Goal: Information Seeking & Learning: Learn about a topic

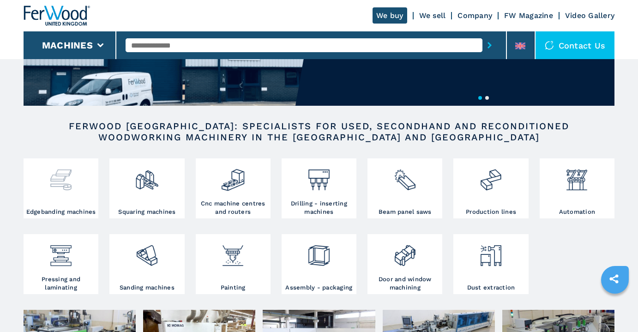
click at [61, 188] on img at bounding box center [60, 176] width 24 height 31
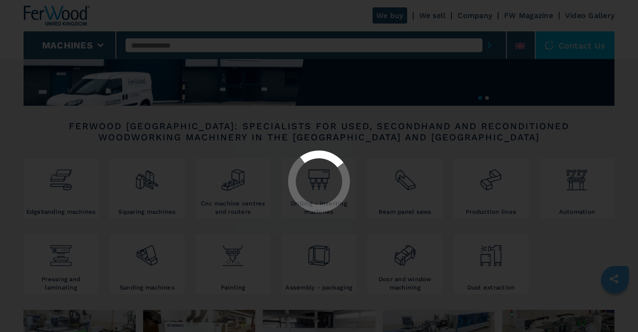
select select "**********"
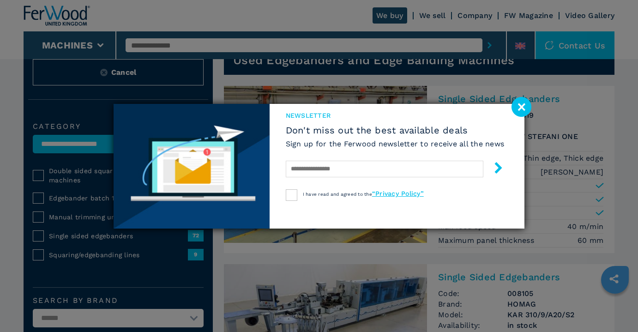
scroll to position [25, 0]
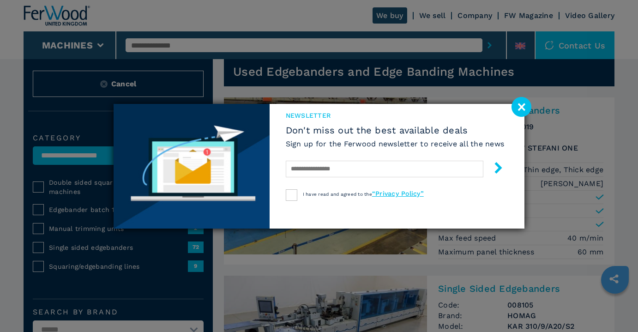
click at [517, 111] on image at bounding box center [522, 107] width 20 height 20
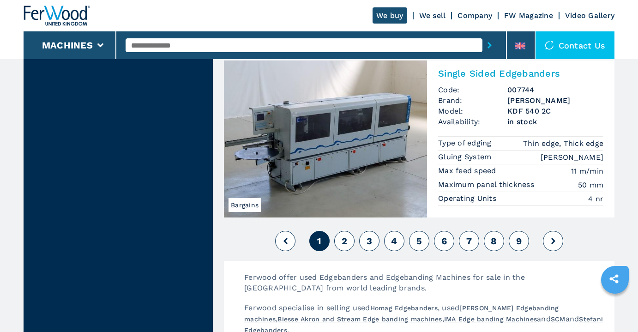
scroll to position [2297, 0]
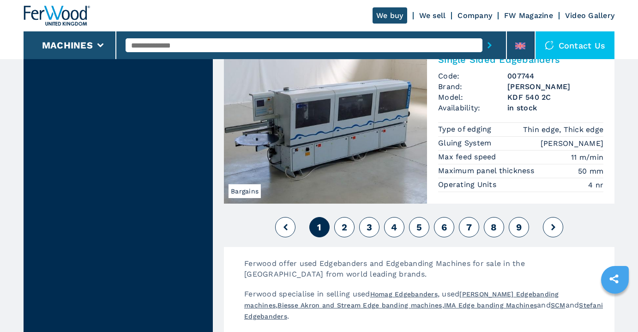
click at [346, 225] on span "2" at bounding box center [345, 227] width 6 height 11
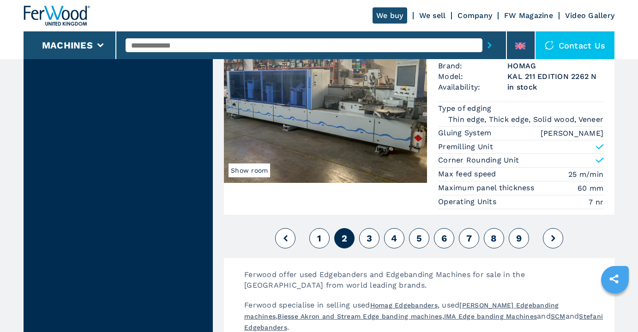
scroll to position [2292, 0]
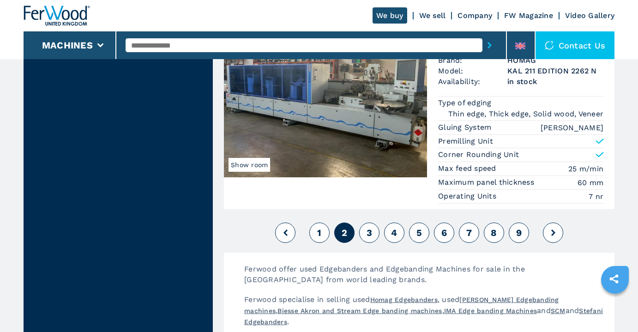
click at [373, 231] on button "3" at bounding box center [369, 233] width 20 height 20
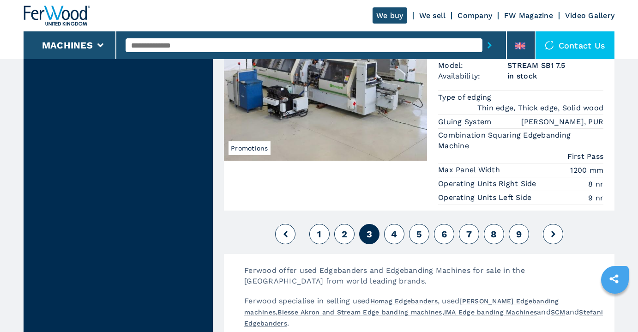
scroll to position [2353, 0]
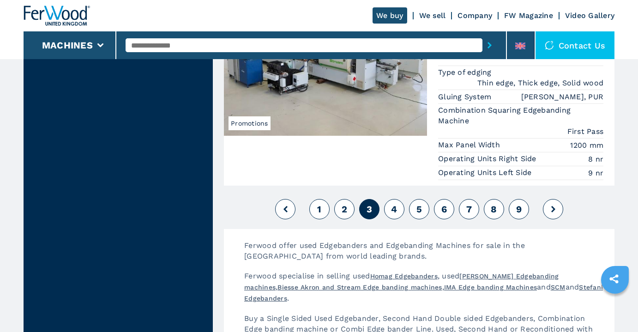
click at [393, 204] on span "4" at bounding box center [394, 209] width 6 height 11
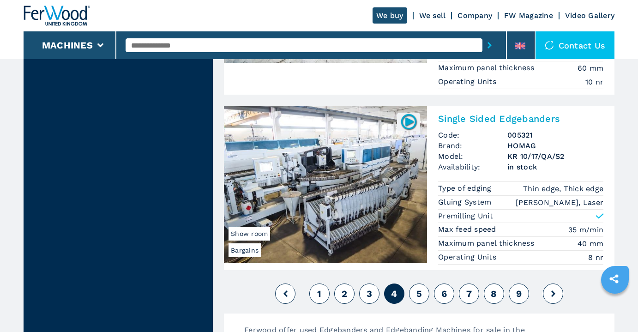
scroll to position [2341, 0]
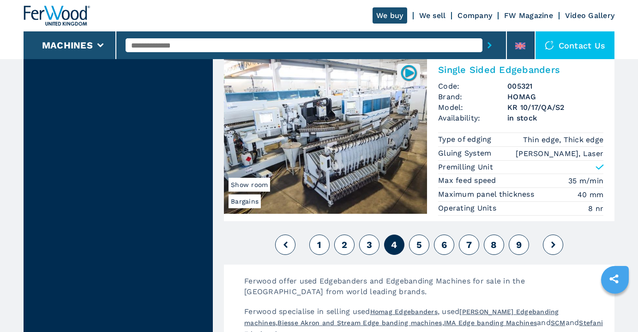
click at [420, 235] on button "5" at bounding box center [419, 245] width 20 height 20
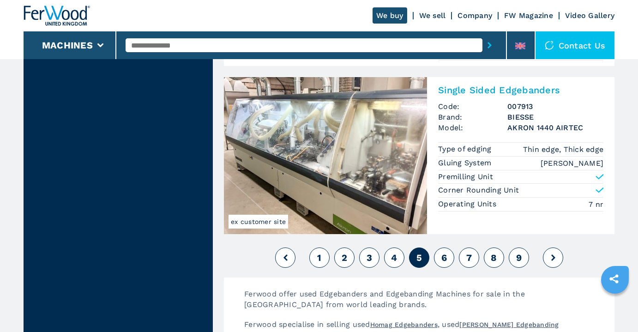
scroll to position [2290, 0]
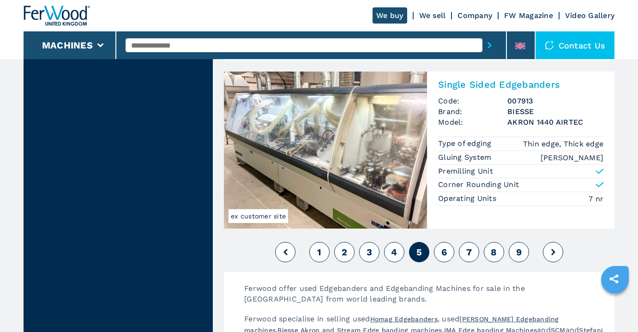
click at [446, 247] on span "6" at bounding box center [445, 252] width 6 height 11
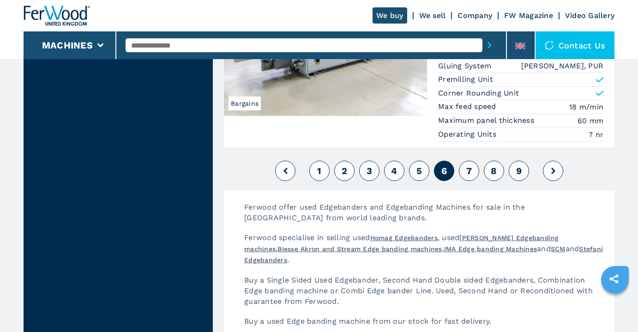
scroll to position [2448, 0]
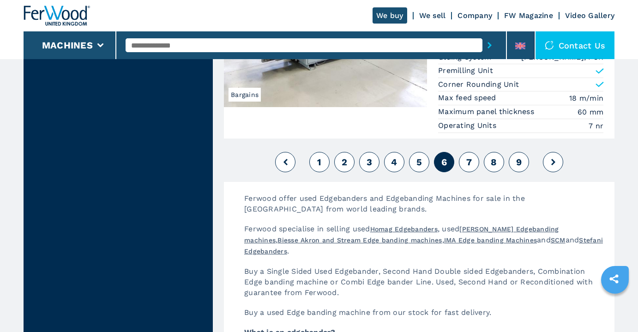
click at [472, 164] on span "7" at bounding box center [470, 162] width 6 height 11
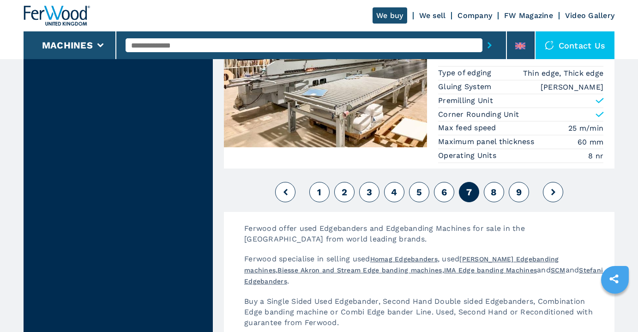
scroll to position [2527, 0]
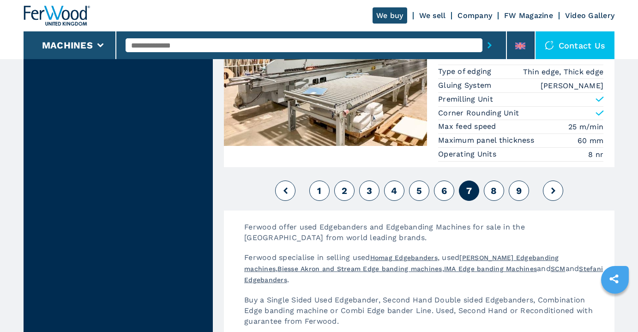
click at [492, 187] on span "8" at bounding box center [494, 190] width 6 height 11
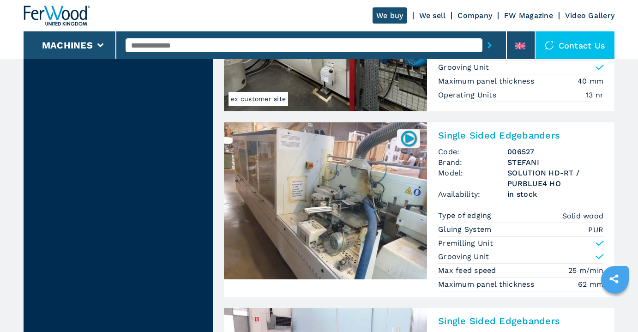
scroll to position [1269, 0]
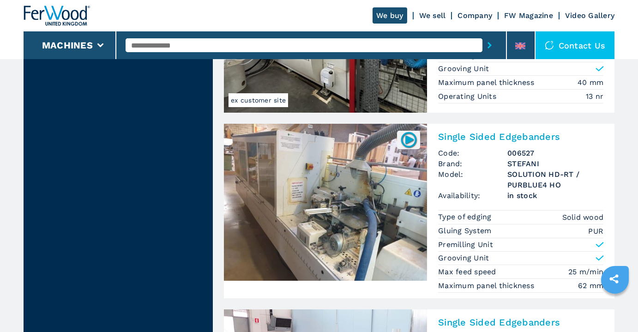
click at [388, 182] on img at bounding box center [325, 202] width 203 height 157
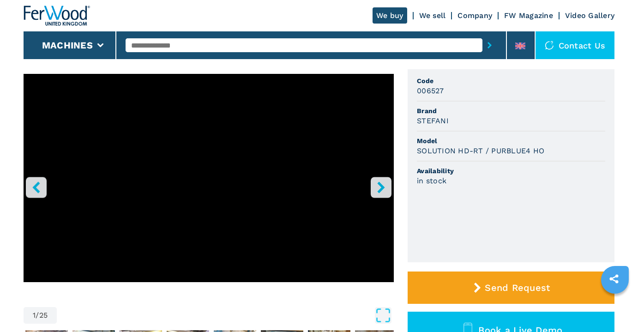
scroll to position [39, 0]
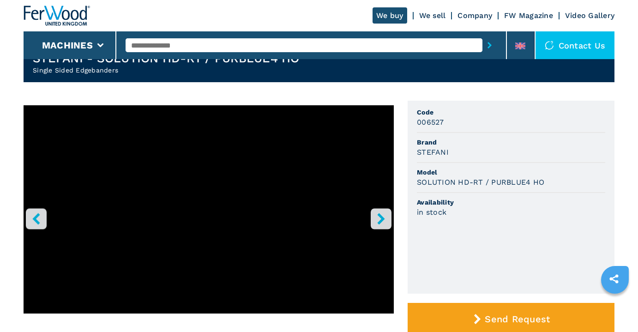
click at [386, 221] on icon "right-button" at bounding box center [382, 219] width 12 height 12
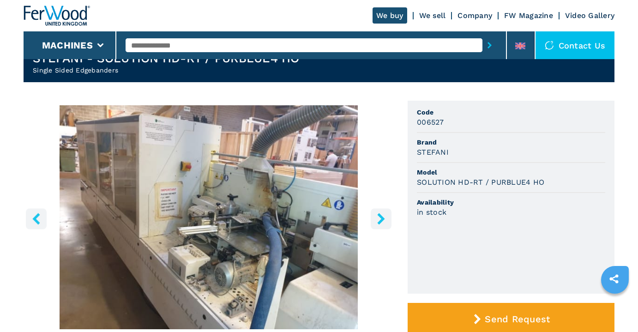
click at [386, 221] on icon "right-button" at bounding box center [382, 219] width 12 height 12
click at [385, 220] on icon "right-button" at bounding box center [382, 219] width 12 height 12
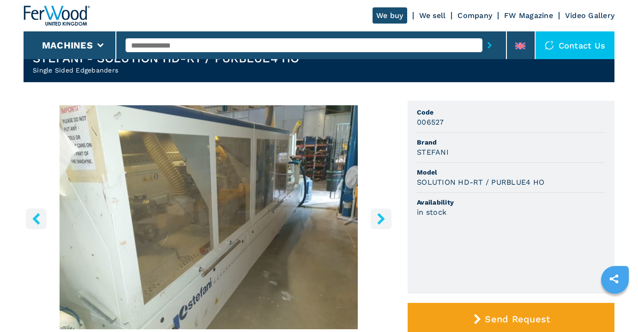
click at [385, 220] on icon "right-button" at bounding box center [382, 219] width 12 height 12
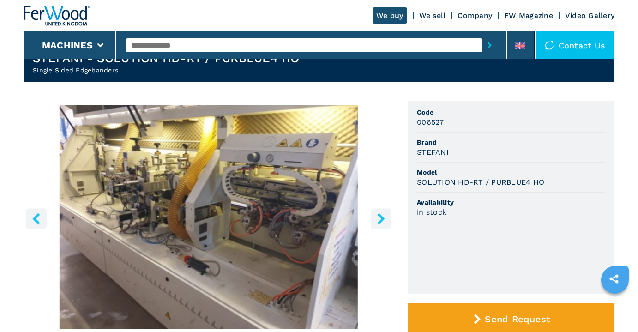
click at [385, 220] on icon "right-button" at bounding box center [382, 219] width 12 height 12
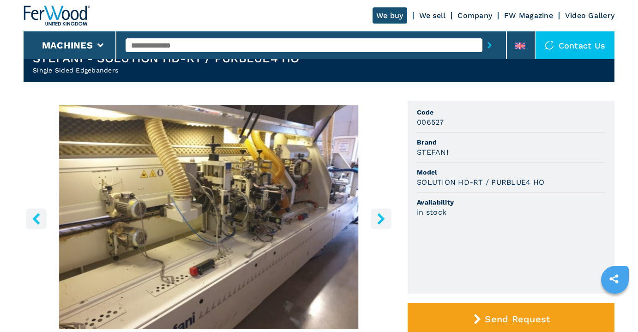
click at [385, 220] on icon "right-button" at bounding box center [382, 219] width 12 height 12
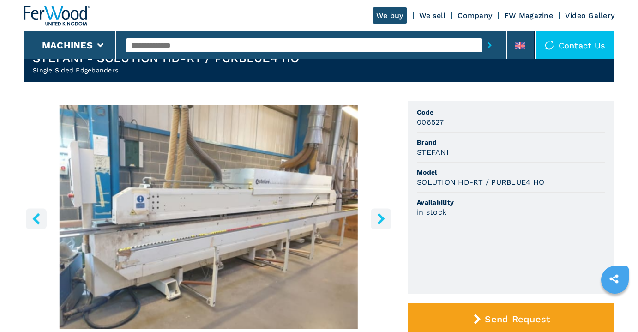
click at [385, 220] on icon "right-button" at bounding box center [382, 219] width 12 height 12
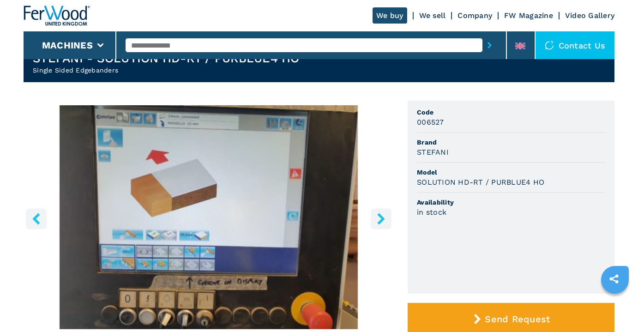
click at [385, 220] on icon "right-button" at bounding box center [382, 219] width 12 height 12
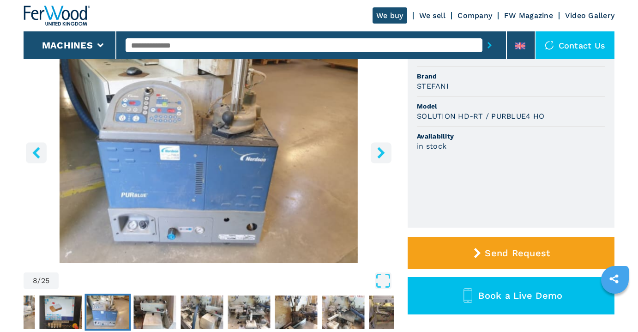
scroll to position [122, 0]
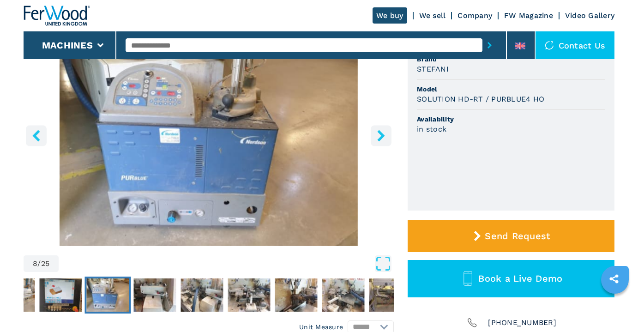
click at [391, 133] on button "right-button" at bounding box center [381, 135] width 21 height 21
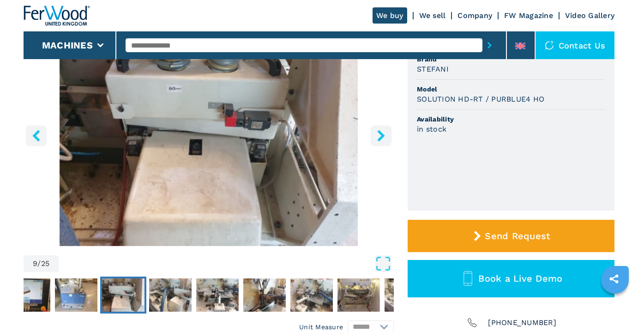
click at [384, 135] on icon "right-button" at bounding box center [380, 136] width 7 height 12
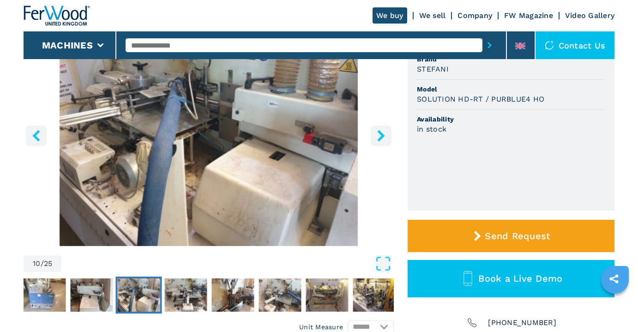
click at [384, 136] on icon "right-button" at bounding box center [380, 136] width 7 height 12
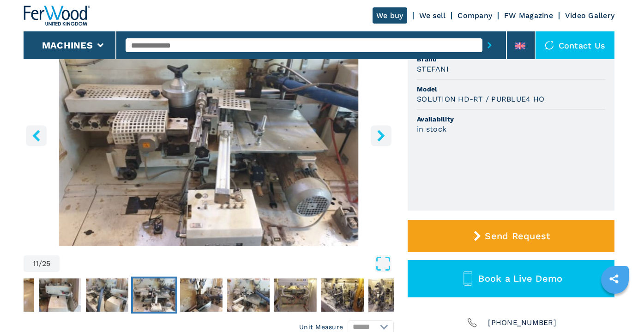
click at [384, 136] on icon "right-button" at bounding box center [380, 136] width 7 height 12
